Goal: Task Accomplishment & Management: Use online tool/utility

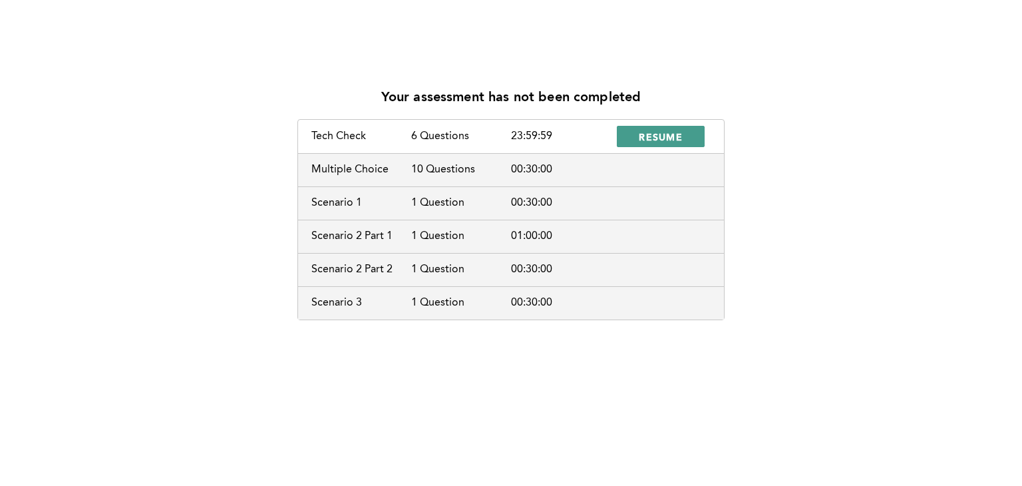
click at [657, 139] on span "RESUME" at bounding box center [661, 136] width 44 height 13
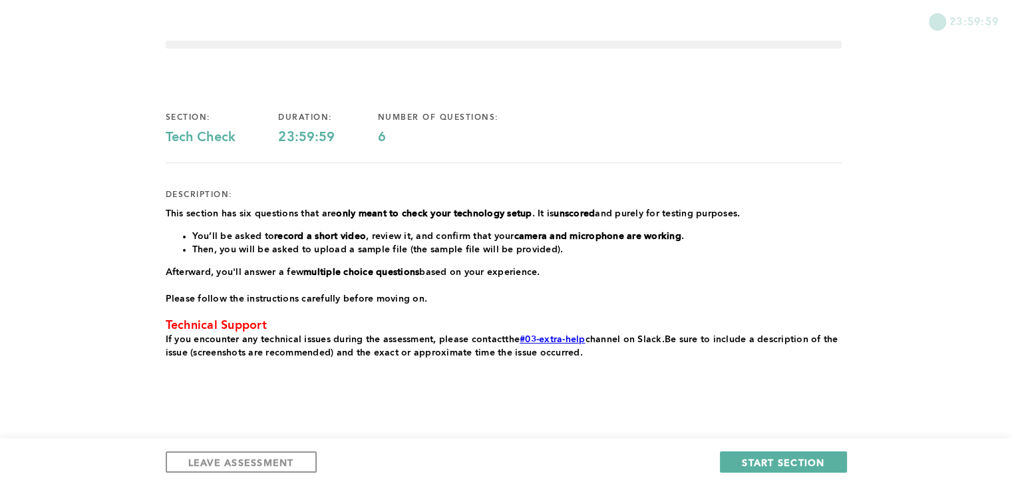
scroll to position [55, 0]
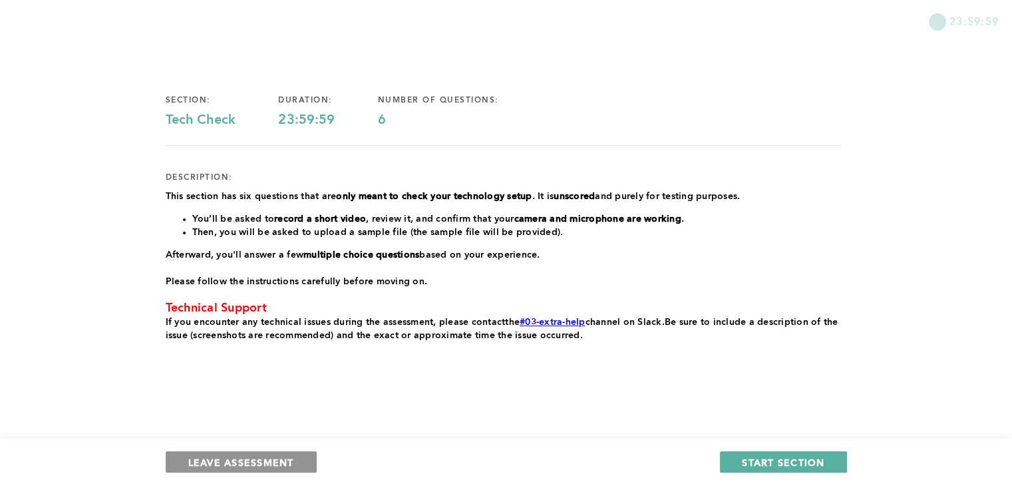
click at [223, 463] on span "LEAVE ASSESSMENT" at bounding box center [241, 462] width 106 height 13
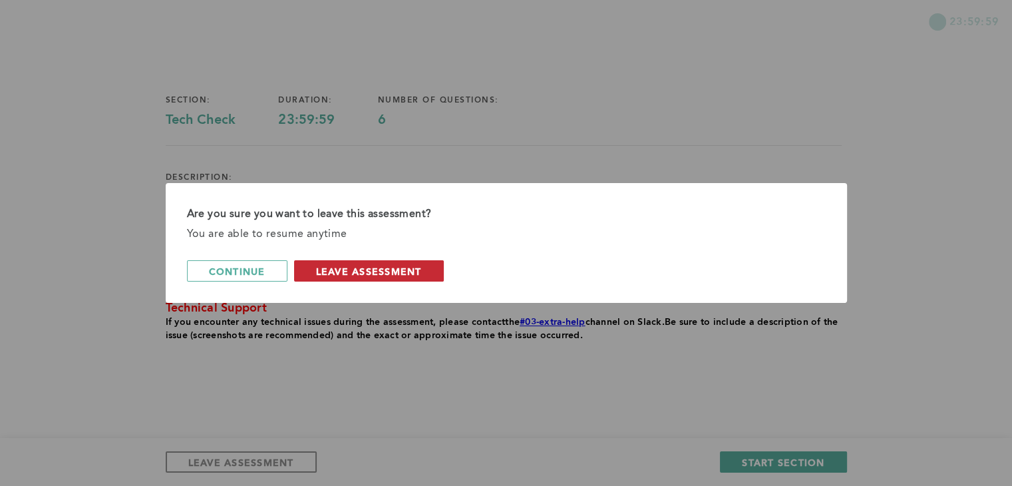
click at [361, 272] on span "leave assessment" at bounding box center [369, 271] width 106 height 13
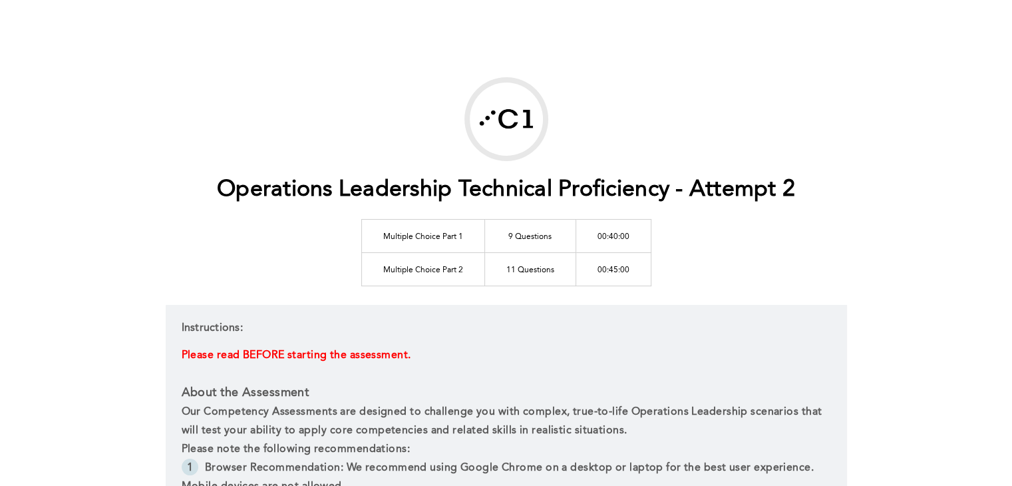
click at [705, 361] on p "Please read BEFORE starting the assessment." at bounding box center [506, 355] width 649 height 19
